Goal: Download file/media

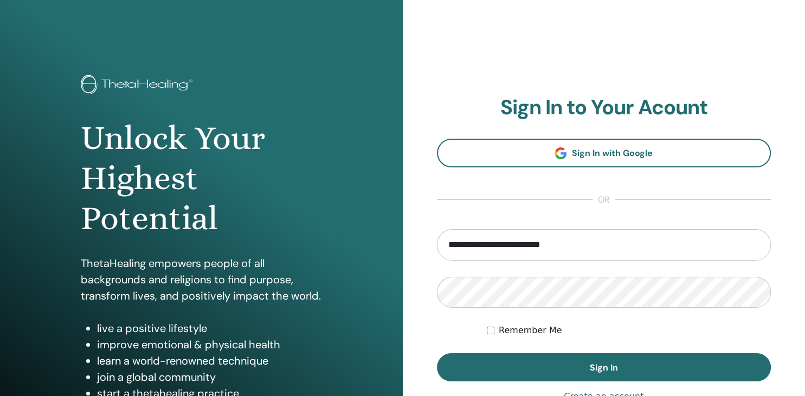
type input "**********"
click at [437, 353] on button "Sign In" at bounding box center [604, 367] width 334 height 28
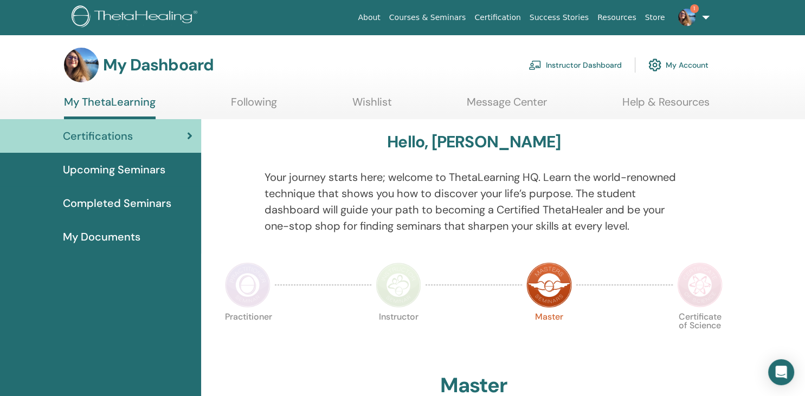
click at [691, 13] on img at bounding box center [686, 17] width 17 height 17
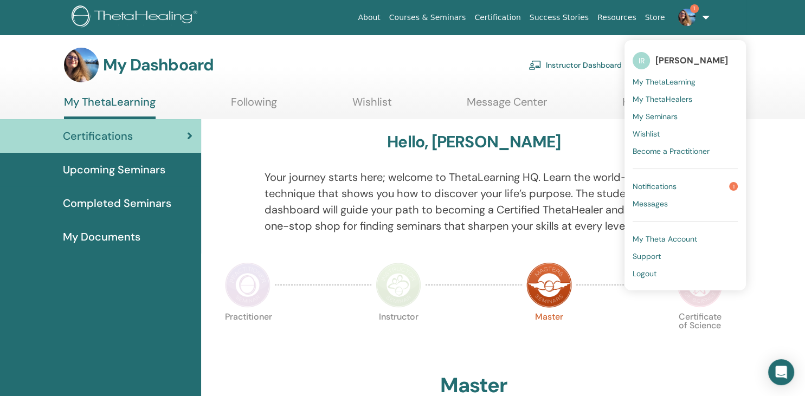
click at [658, 183] on span "Notifications" at bounding box center [654, 186] width 44 height 10
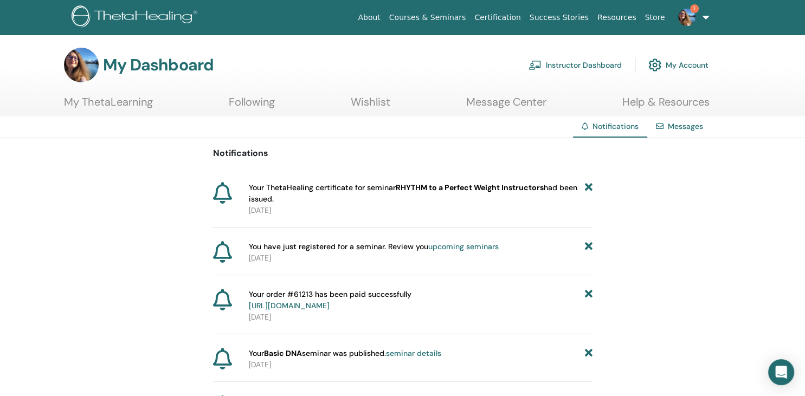
click at [697, 10] on span "1" at bounding box center [694, 8] width 9 height 9
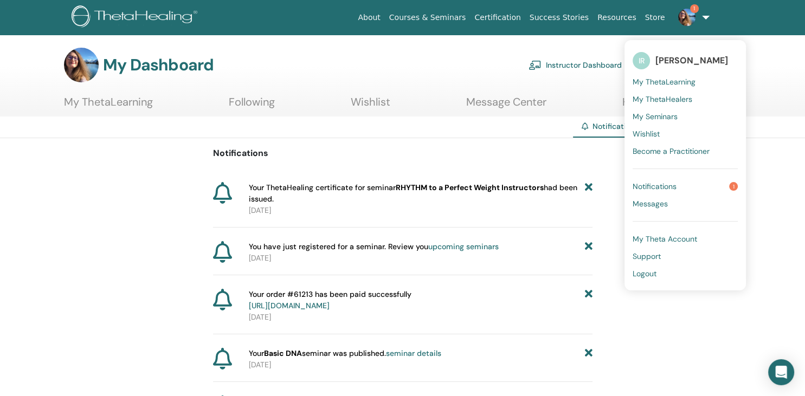
click at [656, 183] on span "Notifications" at bounding box center [654, 186] width 44 height 10
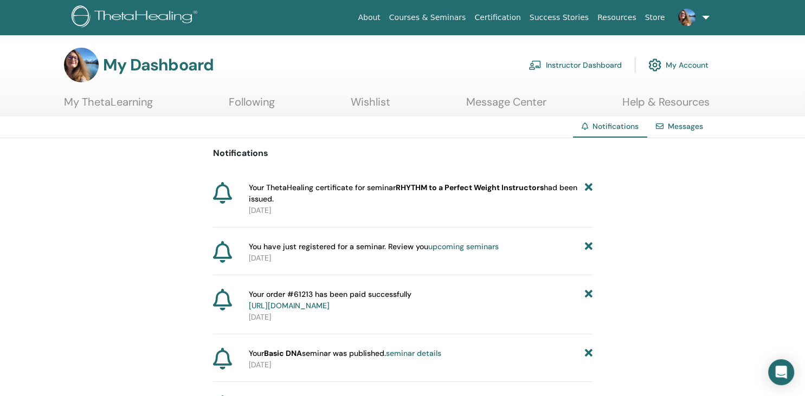
click at [279, 192] on span "Your ThetaHealing certificate for seminar RHYTHM to a Perfect Weight Instructor…" at bounding box center [417, 193] width 336 height 23
click at [373, 152] on p "Notifications" at bounding box center [402, 153] width 379 height 13
click at [127, 92] on section "My Dashboard Instructor Dashboard My Account My ThetaLearning Following Wishlist" at bounding box center [402, 82] width 805 height 69
click at [127, 100] on link "My ThetaLearning" at bounding box center [108, 105] width 89 height 21
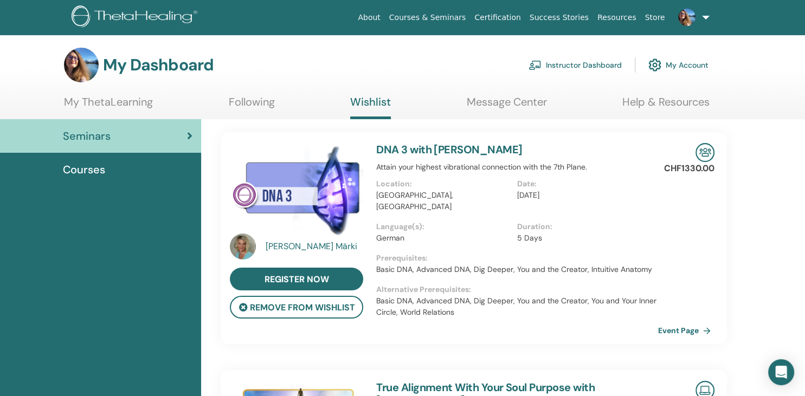
click at [127, 88] on section "My Dashboard Instructor Dashboard My Account My ThetaLearning Following Wishlis…" at bounding box center [402, 84] width 805 height 72
click at [125, 98] on link "My ThetaLearning" at bounding box center [108, 105] width 89 height 21
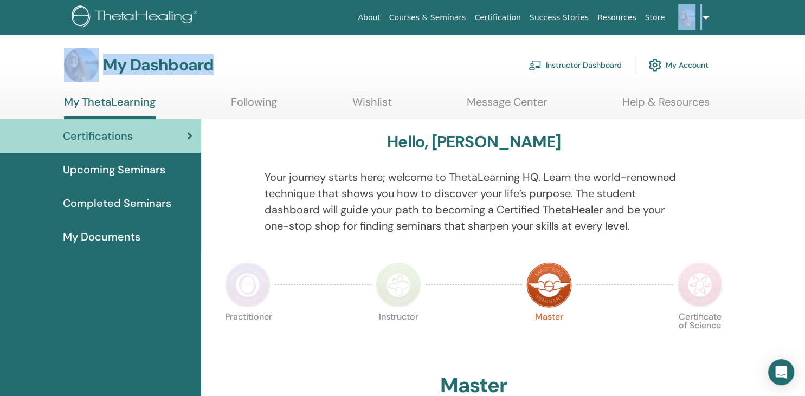
drag, startPoint x: 803, startPoint y: 221, endPoint x: 790, endPoint y: 29, distance: 192.2
click at [86, 199] on span "Completed Seminars" at bounding box center [117, 203] width 108 height 16
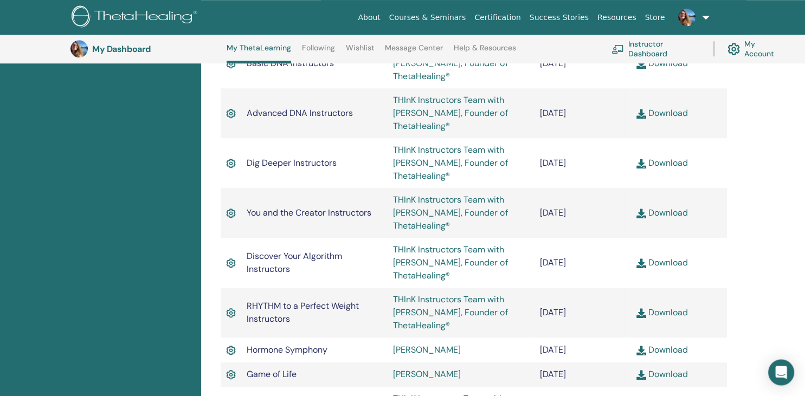
scroll to position [848, 0]
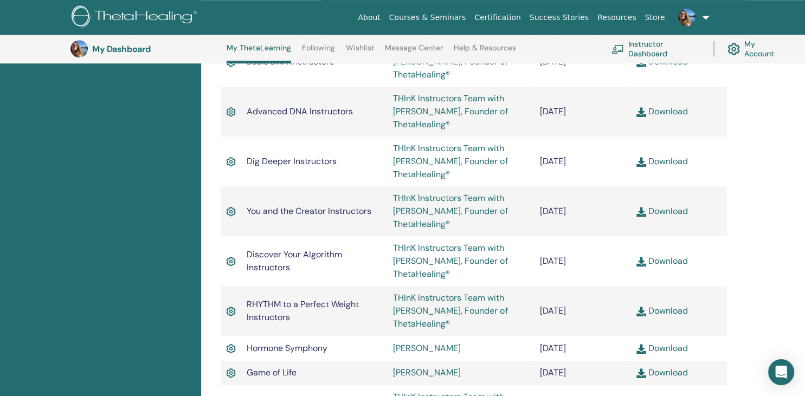
click at [665, 305] on link "Download" at bounding box center [661, 310] width 51 height 11
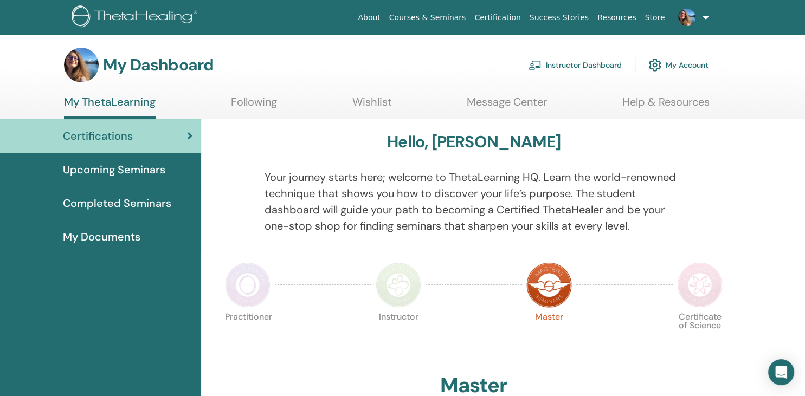
click at [79, 200] on span "Completed Seminars" at bounding box center [117, 203] width 108 height 16
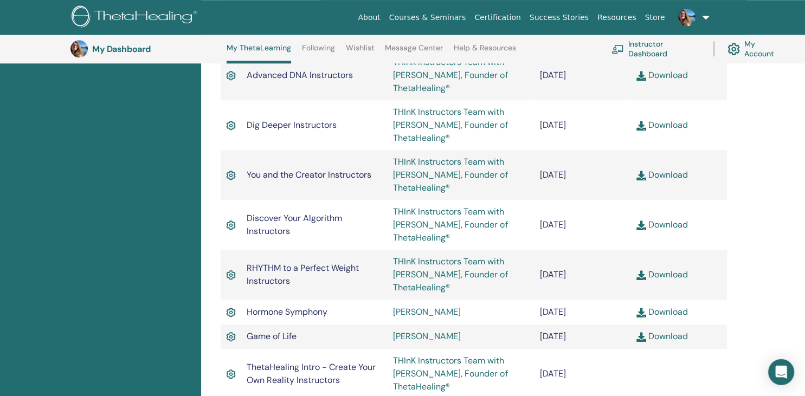
scroll to position [887, 0]
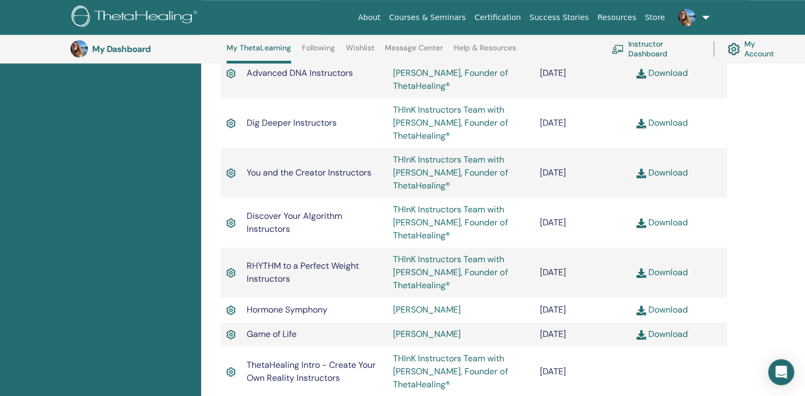
click at [676, 267] on link "Download" at bounding box center [661, 272] width 51 height 11
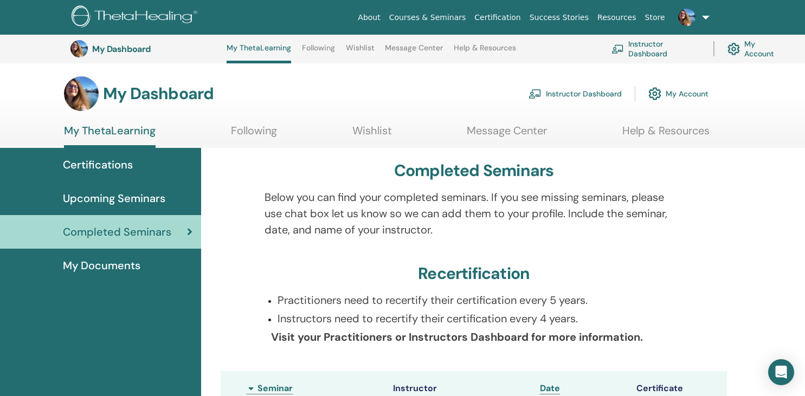
scroll to position [887, 0]
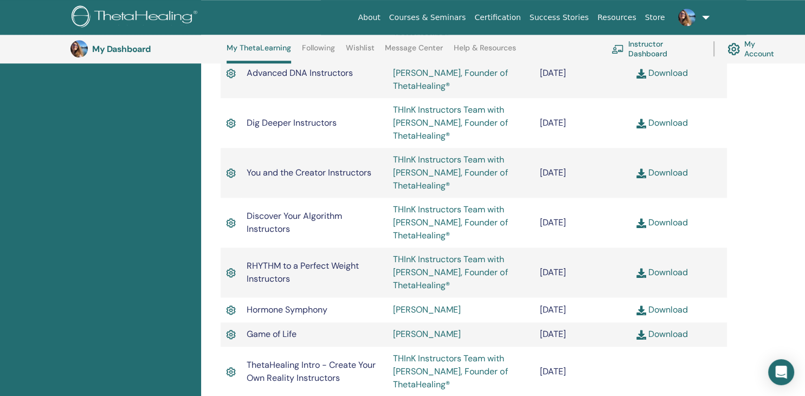
click at [667, 117] on link "Download" at bounding box center [661, 122] width 51 height 11
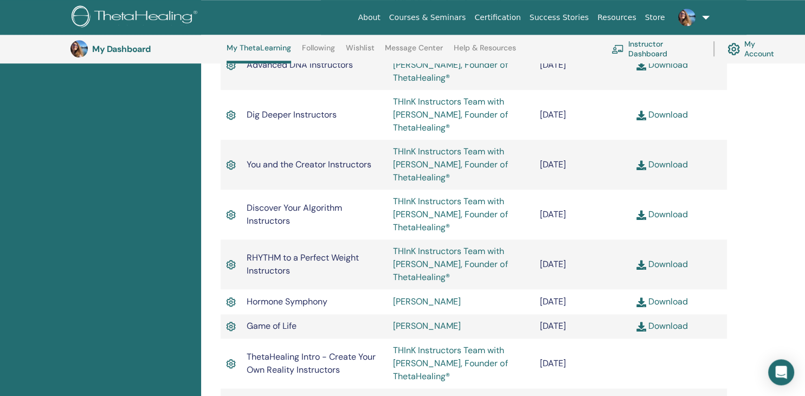
scroll to position [893, 0]
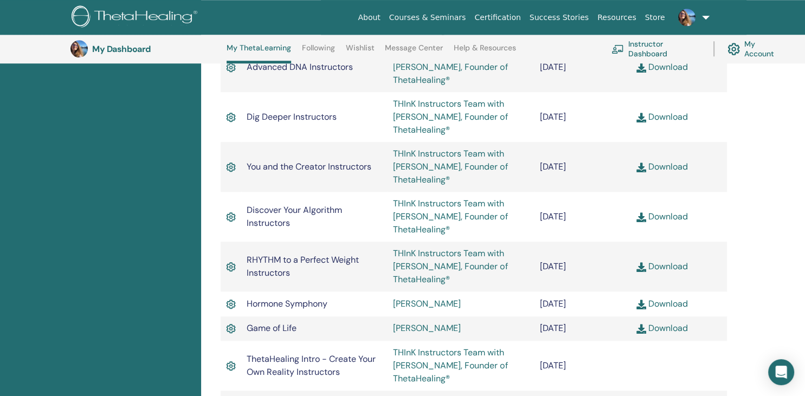
click at [675, 261] on link "Download" at bounding box center [661, 266] width 51 height 11
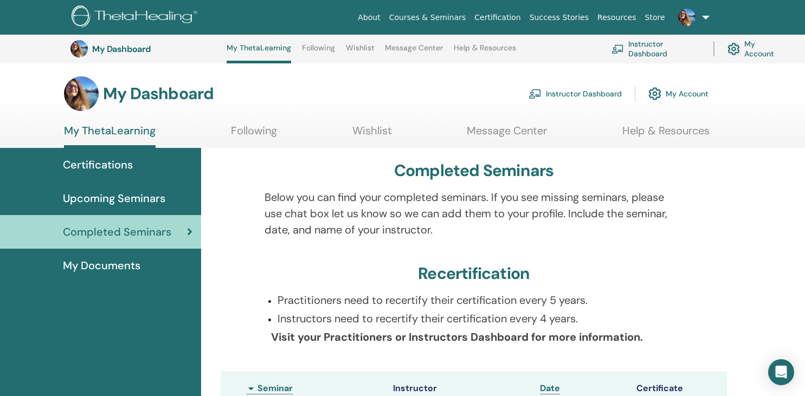
scroll to position [893, 0]
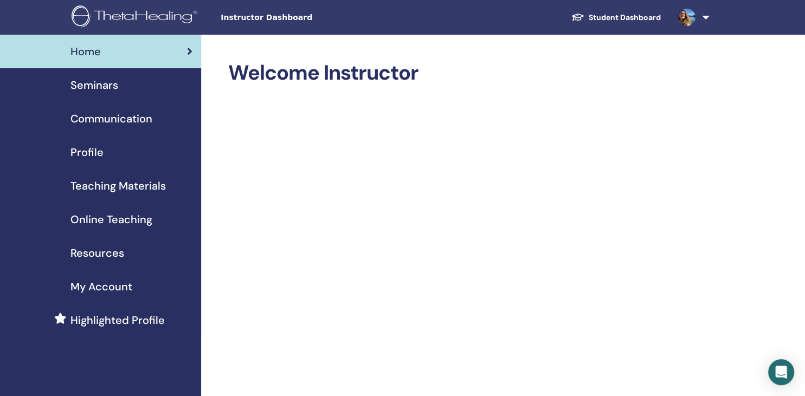
click at [134, 222] on span "Online Teaching" at bounding box center [111, 219] width 82 height 16
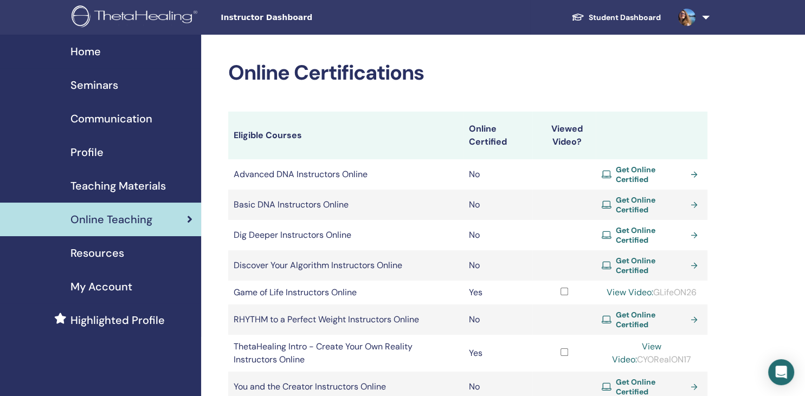
click at [100, 88] on span "Seminars" at bounding box center [94, 85] width 48 height 16
